Goal: Information Seeking & Learning: Learn about a topic

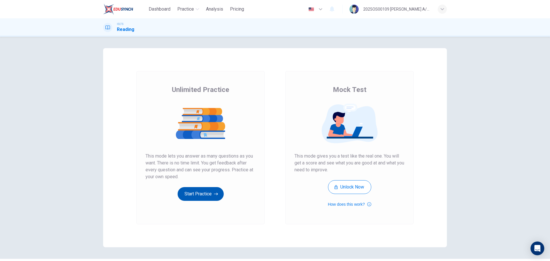
click at [201, 190] on button "Start Practice" at bounding box center [201, 194] width 46 height 14
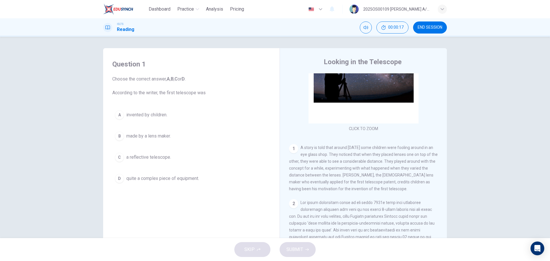
scroll to position [57, 0]
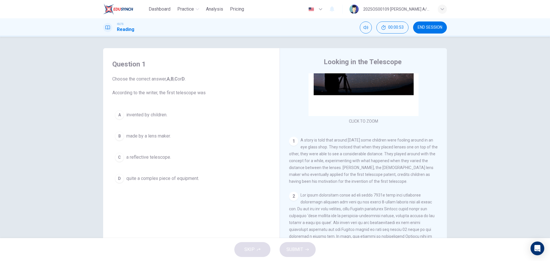
click at [159, 138] on span "made by a lens maker." at bounding box center [148, 136] width 44 height 7
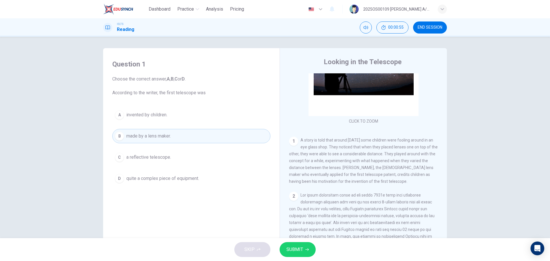
click at [301, 249] on span "SUBMIT" at bounding box center [294, 249] width 17 height 8
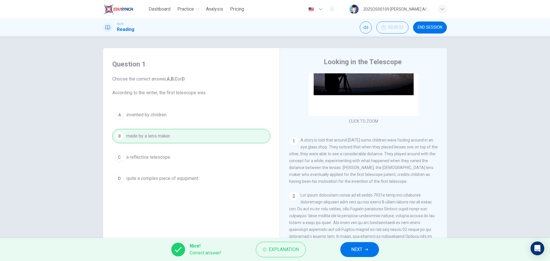
click at [361, 250] on span "NEXT" at bounding box center [356, 249] width 11 height 8
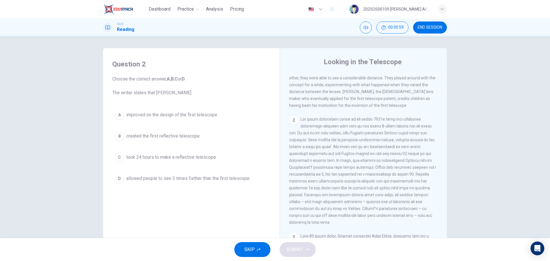
scroll to position [143, 0]
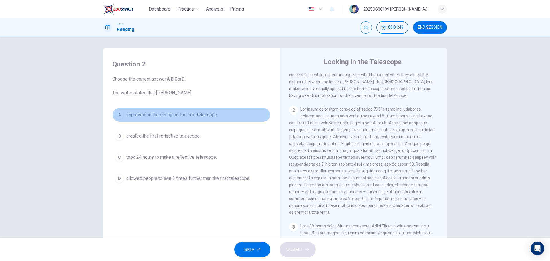
click at [191, 113] on span "improved on the design of the first telescope." at bounding box center [172, 114] width 92 height 7
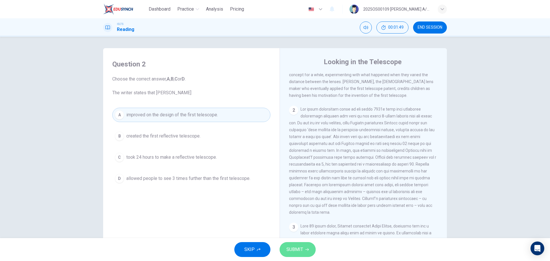
click at [306, 248] on icon "button" at bounding box center [306, 249] width 3 height 3
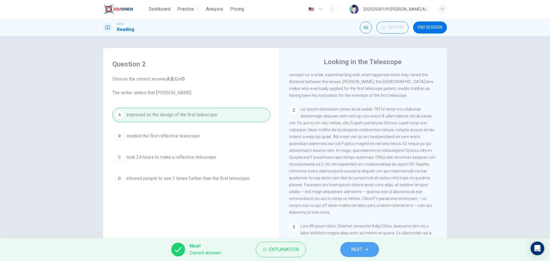
click at [356, 252] on span "NEXT" at bounding box center [356, 249] width 11 height 8
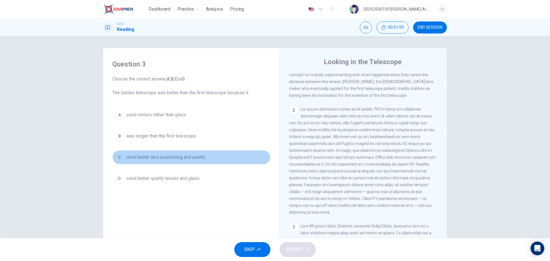
click at [184, 157] on span "used better lens positioning and quality." at bounding box center [166, 157] width 80 height 7
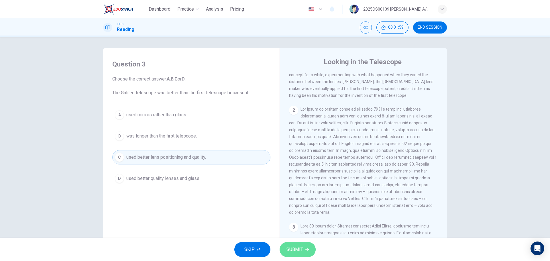
click at [292, 250] on span "SUBMIT" at bounding box center [294, 249] width 17 height 8
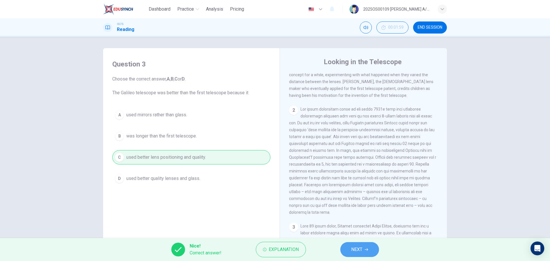
click at [359, 251] on span "NEXT" at bounding box center [356, 249] width 11 height 8
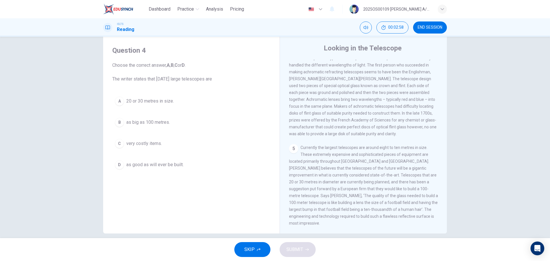
scroll to position [21, 0]
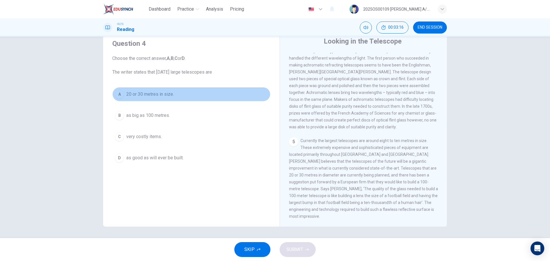
click at [148, 94] on span "20 or 30 metres in size." at bounding box center [150, 94] width 48 height 7
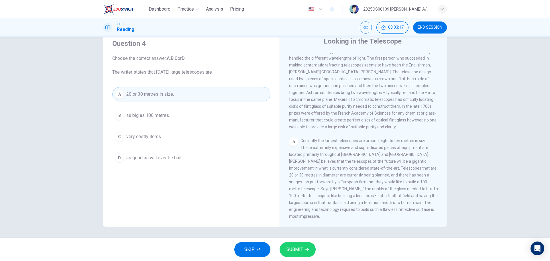
click at [300, 259] on div "SKIP SUBMIT" at bounding box center [275, 249] width 550 height 23
click at [304, 254] on button "SUBMIT" at bounding box center [297, 249] width 36 height 15
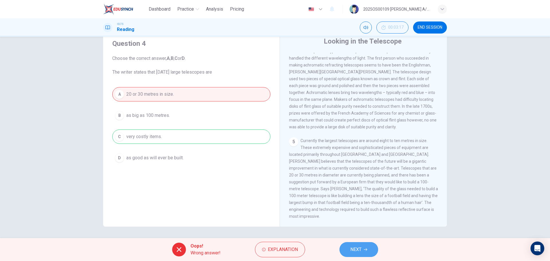
click at [363, 247] on button "NEXT" at bounding box center [358, 249] width 39 height 15
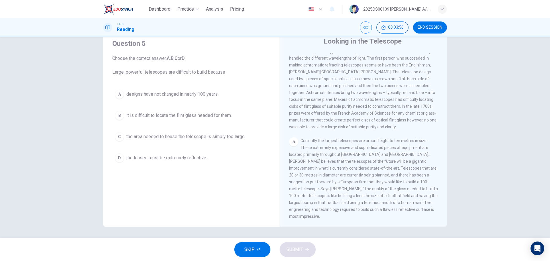
click at [204, 136] on span "the area needed to house the telescope is simply too large." at bounding box center [185, 136] width 119 height 7
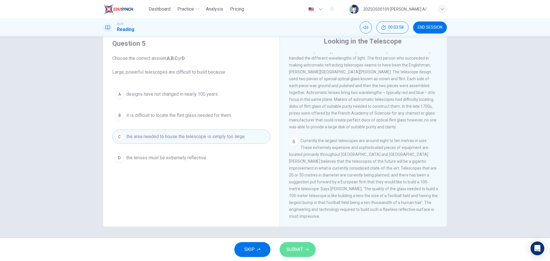
click at [302, 249] on span "SUBMIT" at bounding box center [294, 249] width 17 height 8
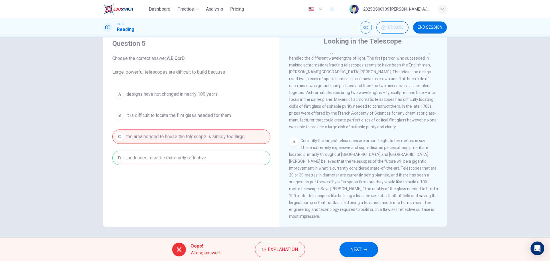
click at [183, 159] on div "A designs have not changed in nearly 100 years. B it is difficult to locate the…" at bounding box center [191, 126] width 158 height 78
click at [355, 246] on span "NEXT" at bounding box center [355, 249] width 11 height 8
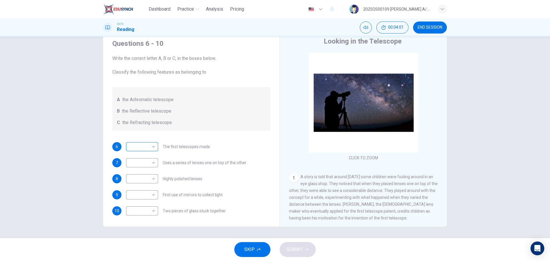
click at [155, 148] on div "​ ​" at bounding box center [142, 146] width 32 height 9
click at [151, 147] on body "Dashboard Practice Analysis Pricing English en ​ 2025OS00109 [PERSON_NAME] A/P …" at bounding box center [275, 130] width 550 height 261
click at [209, 113] on div at bounding box center [275, 130] width 550 height 261
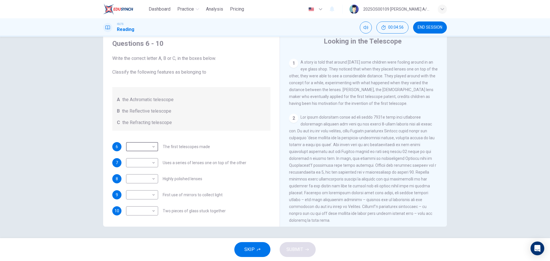
scroll to position [143, 0]
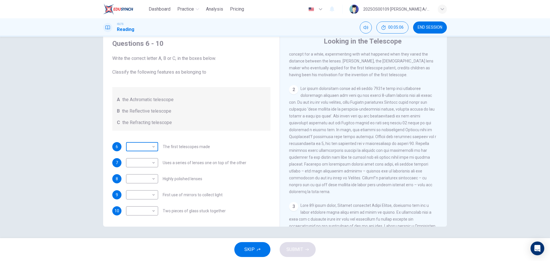
click at [147, 144] on body "Dashboard Practice Analysis Pricing English en ​ 2025OS00109 [PERSON_NAME] A/P …" at bounding box center [275, 130] width 550 height 261
click at [136, 176] on li "C" at bounding box center [141, 174] width 32 height 9
type input "C"
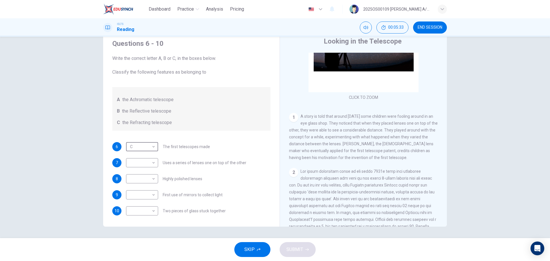
scroll to position [57, 0]
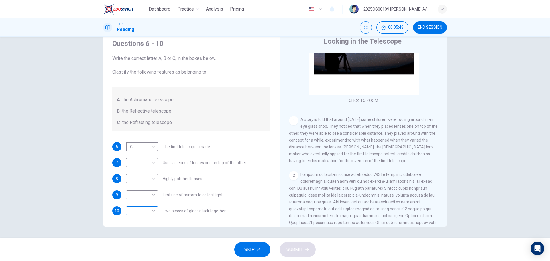
click at [138, 209] on body "Dashboard Practice Analysis Pricing English en ​ 2025OS00109 [PERSON_NAME] A/P …" at bounding box center [275, 130] width 550 height 261
click at [137, 236] on li "C" at bounding box center [141, 238] width 32 height 9
type input "C"
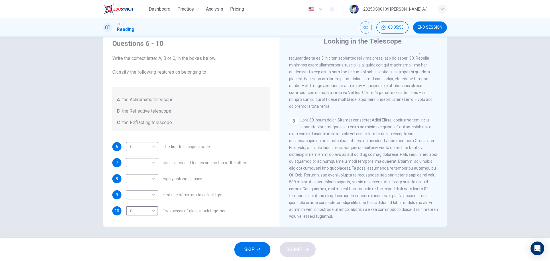
scroll to position [229, 0]
click at [148, 195] on body "Dashboard Practice Analysis Pricing English en ​ 2025OS00109 [PERSON_NAME] A/P …" at bounding box center [275, 130] width 550 height 261
click at [143, 209] on li "B" at bounding box center [141, 212] width 32 height 9
type input "B"
click at [144, 180] on body "Dashboard Practice Analysis Pricing English en ​ 2025OS00109 [PERSON_NAME] A/P …" at bounding box center [275, 130] width 550 height 261
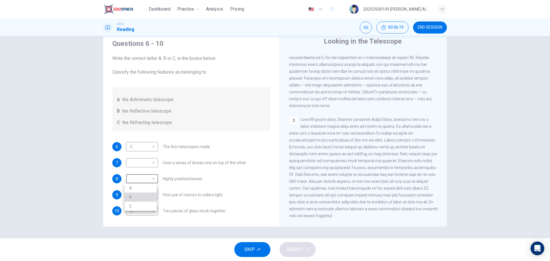
click at [143, 197] on li "B" at bounding box center [141, 196] width 32 height 9
type input "B"
click at [144, 162] on body "Dashboard Practice Analysis Pricing English en ​ 2025OS00109 [PERSON_NAME] A/P …" at bounding box center [275, 130] width 550 height 261
click at [143, 169] on li "A" at bounding box center [141, 171] width 32 height 9
type input "A"
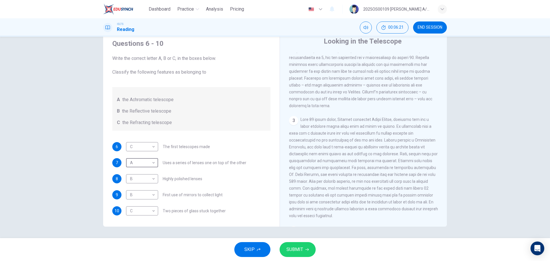
click at [296, 249] on span "SUBMIT" at bounding box center [294, 249] width 17 height 8
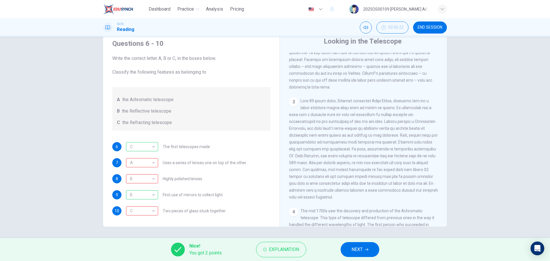
scroll to position [258, 0]
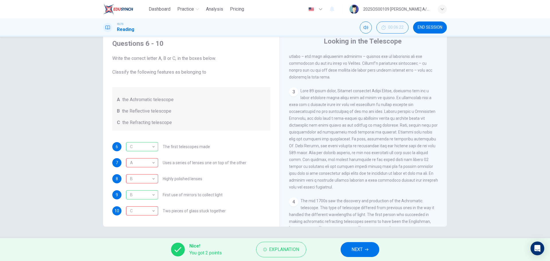
click at [363, 245] on button "NEXT" at bounding box center [359, 249] width 39 height 15
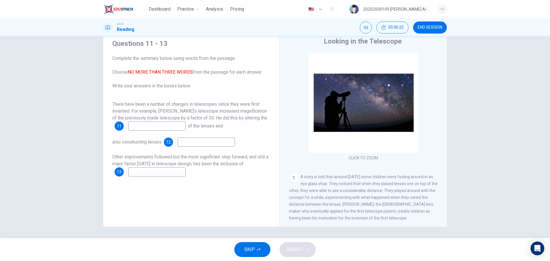
scroll to position [0, 0]
